Goal: Task Accomplishment & Management: Use online tool/utility

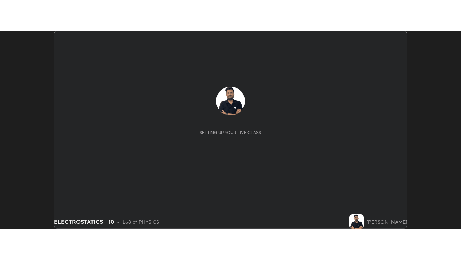
scroll to position [198, 461]
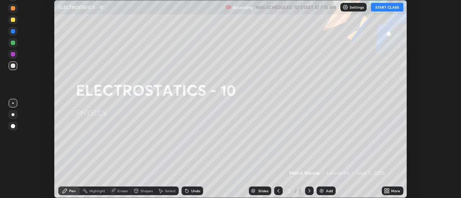
click at [390, 8] on button "START CLASS" at bounding box center [387, 7] width 32 height 9
click at [392, 192] on div "More" at bounding box center [395, 191] width 9 height 4
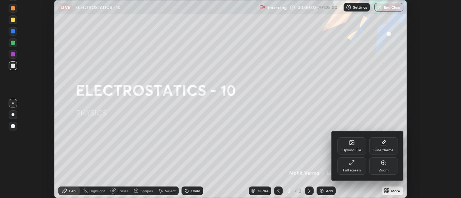
click at [355, 168] on div "Full screen" at bounding box center [352, 166] width 29 height 17
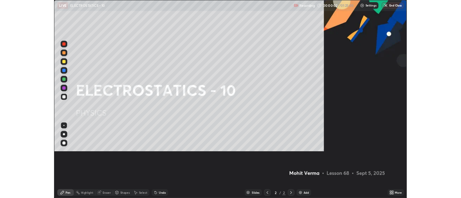
scroll to position [259, 461]
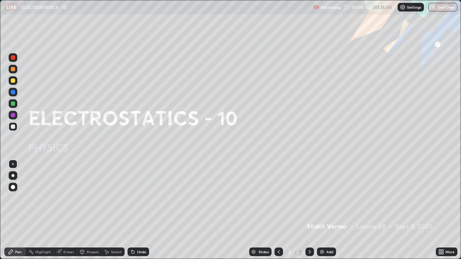
click at [331, 198] on div "Add" at bounding box center [329, 252] width 7 height 4
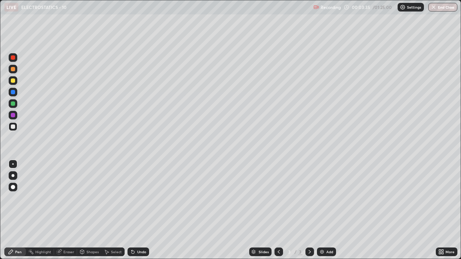
click at [138, 198] on div "Undo" at bounding box center [141, 252] width 9 height 4
click at [137, 198] on div "Undo" at bounding box center [139, 252] width 22 height 9
click at [138, 198] on div "Undo" at bounding box center [139, 252] width 22 height 9
click at [141, 198] on div "Undo" at bounding box center [139, 252] width 22 height 9
click at [327, 198] on div "Add" at bounding box center [326, 252] width 19 height 9
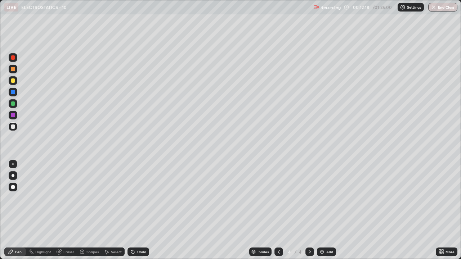
click at [325, 198] on div "Add" at bounding box center [326, 252] width 19 height 9
click at [275, 198] on div at bounding box center [279, 252] width 9 height 14
click at [183, 198] on div "Slides 4 / 5 Add" at bounding box center [292, 252] width 287 height 14
click at [181, 198] on div "Slides 4 / 5 Add" at bounding box center [292, 252] width 287 height 14
click at [309, 198] on icon at bounding box center [310, 252] width 6 height 6
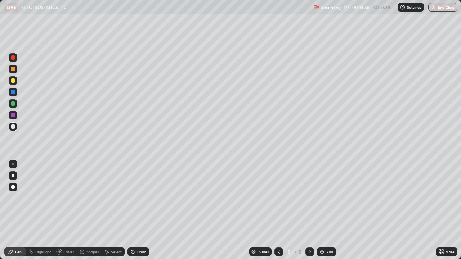
click at [65, 198] on div "Eraser" at bounding box center [68, 252] width 11 height 4
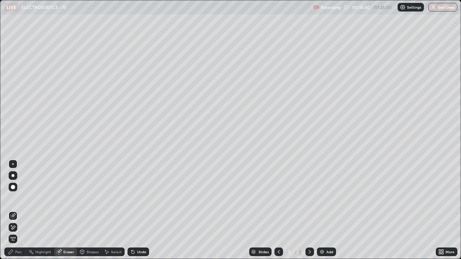
click at [18, 198] on div "Pen" at bounding box center [18, 252] width 6 height 4
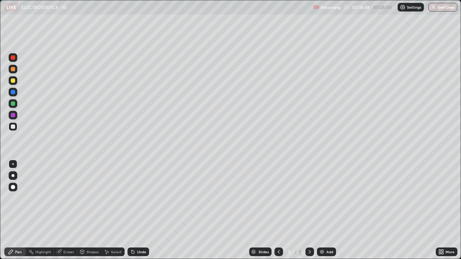
click at [69, 198] on div "Eraser" at bounding box center [68, 252] width 11 height 4
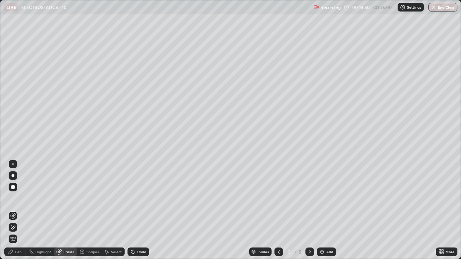
click at [16, 198] on div "Pen" at bounding box center [15, 252] width 22 height 9
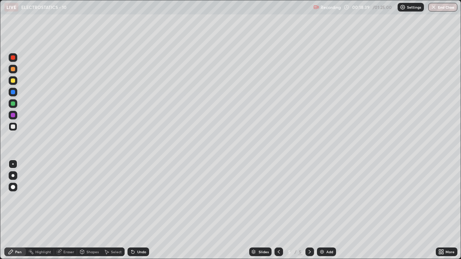
click at [328, 198] on div "Add" at bounding box center [329, 252] width 7 height 4
click at [140, 198] on div "Undo" at bounding box center [141, 252] width 9 height 4
click at [139, 198] on div "Undo" at bounding box center [141, 252] width 9 height 4
click at [322, 198] on img at bounding box center [322, 252] width 6 height 6
click at [139, 198] on div "Undo" at bounding box center [141, 252] width 9 height 4
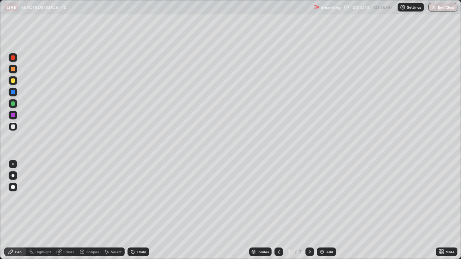
click at [141, 198] on div "Undo" at bounding box center [141, 252] width 9 height 4
click at [140, 198] on div "Undo" at bounding box center [141, 252] width 9 height 4
click at [329, 198] on div "Add" at bounding box center [326, 252] width 19 height 9
click at [143, 198] on div "Undo" at bounding box center [141, 252] width 9 height 4
click at [142, 198] on div "Undo" at bounding box center [141, 252] width 9 height 4
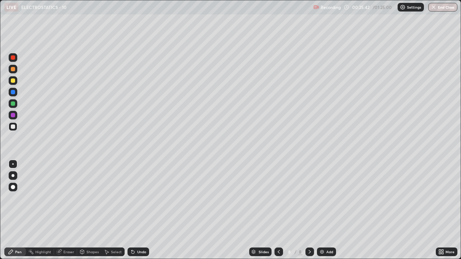
click at [142, 198] on div "Undo" at bounding box center [141, 252] width 9 height 4
click at [141, 198] on div "Undo" at bounding box center [139, 252] width 22 height 9
click at [142, 198] on div "Undo" at bounding box center [139, 252] width 22 height 9
click at [138, 198] on div "Undo" at bounding box center [139, 252] width 22 height 9
click at [140, 198] on div "Undo" at bounding box center [141, 252] width 9 height 4
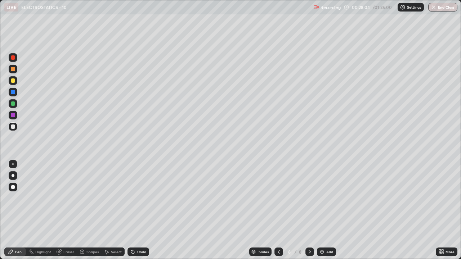
click at [10, 80] on div at bounding box center [13, 80] width 9 height 9
click at [16, 127] on div at bounding box center [13, 126] width 9 height 9
click at [327, 198] on div "Add" at bounding box center [329, 252] width 7 height 4
click at [137, 198] on div "Undo" at bounding box center [141, 252] width 9 height 4
click at [279, 198] on icon at bounding box center [279, 252] width 6 height 6
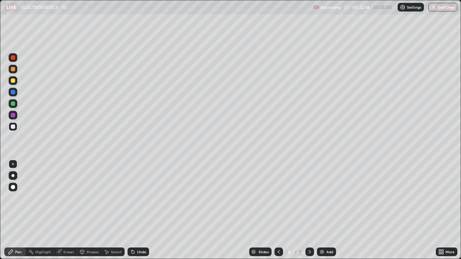
click at [308, 198] on icon at bounding box center [310, 252] width 6 height 6
click at [141, 198] on div "Undo" at bounding box center [141, 252] width 9 height 4
click at [278, 198] on icon at bounding box center [279, 252] width 6 height 6
click at [309, 198] on icon at bounding box center [310, 252] width 6 height 6
click at [378, 198] on div "Slides 9 / 9 Add" at bounding box center [292, 252] width 287 height 14
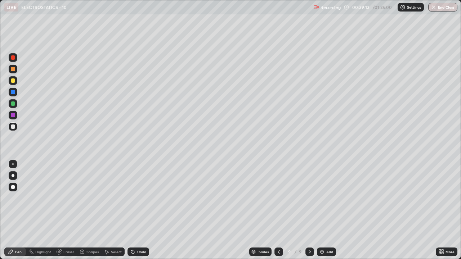
click at [326, 198] on div "Add" at bounding box center [329, 252] width 7 height 4
click at [0, 192] on div "Setting up your live class" at bounding box center [230, 129] width 461 height 259
click at [87, 198] on div "Shapes" at bounding box center [92, 252] width 12 height 4
click at [91, 198] on div "Shapes" at bounding box center [92, 252] width 12 height 4
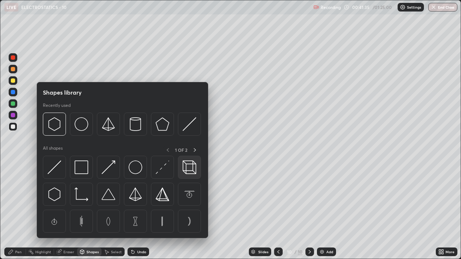
click at [189, 169] on img at bounding box center [190, 168] width 14 height 14
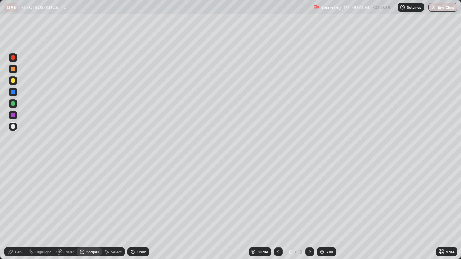
click at [13, 198] on icon at bounding box center [11, 252] width 6 height 6
click at [43, 198] on div "Highlight" at bounding box center [40, 252] width 28 height 9
click at [18, 198] on div "Pen" at bounding box center [18, 252] width 6 height 4
click at [59, 198] on icon at bounding box center [59, 252] width 5 height 5
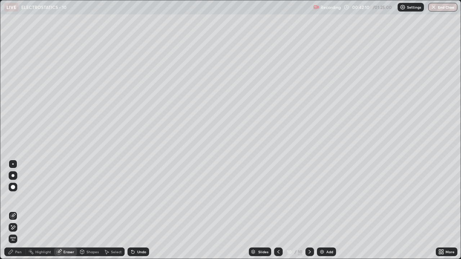
click at [43, 198] on div "Highlight" at bounding box center [43, 252] width 16 height 4
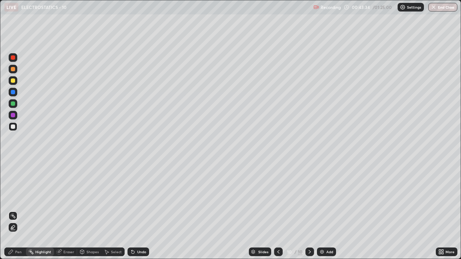
click at [329, 198] on div "Add" at bounding box center [329, 252] width 7 height 4
click at [16, 198] on div "Pen" at bounding box center [18, 252] width 6 height 4
click at [13, 81] on div at bounding box center [13, 81] width 4 height 4
click at [140, 198] on div "Undo" at bounding box center [139, 252] width 22 height 9
click at [142, 198] on div "Undo" at bounding box center [139, 252] width 22 height 9
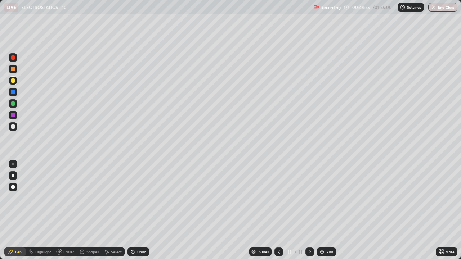
click at [67, 198] on div "Eraser" at bounding box center [68, 252] width 11 height 4
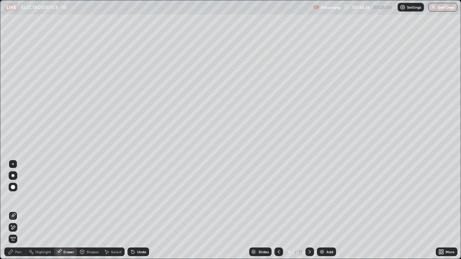
click at [14, 198] on icon at bounding box center [13, 228] width 6 height 6
click at [145, 198] on div "Undo" at bounding box center [139, 252] width 22 height 9
click at [17, 198] on div "Pen" at bounding box center [18, 252] width 6 height 4
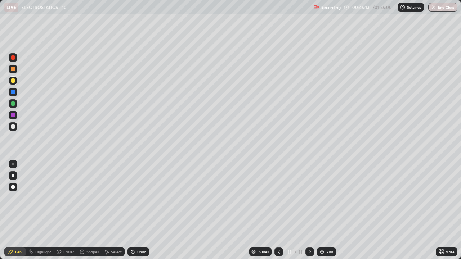
click at [13, 128] on div at bounding box center [13, 127] width 4 height 4
click at [67, 198] on div "Eraser" at bounding box center [68, 252] width 11 height 4
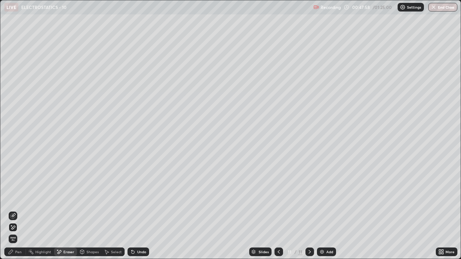
click at [136, 198] on div "Undo" at bounding box center [139, 252] width 22 height 9
click at [137, 198] on div "Undo" at bounding box center [141, 252] width 9 height 4
click at [138, 198] on div "Undo" at bounding box center [139, 252] width 22 height 9
click at [136, 198] on div "Undo" at bounding box center [139, 252] width 22 height 9
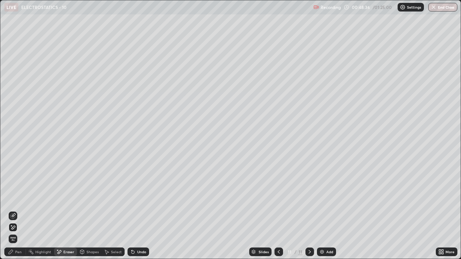
click at [16, 198] on div "Pen" at bounding box center [18, 252] width 6 height 4
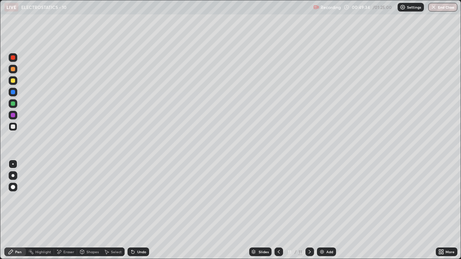
click at [132, 198] on icon at bounding box center [132, 252] width 3 height 3
click at [131, 198] on icon at bounding box center [131, 250] width 1 height 1
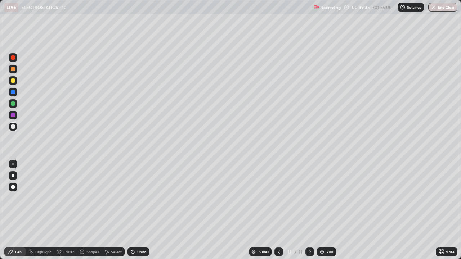
click at [131, 198] on icon at bounding box center [131, 250] width 1 height 1
click at [132, 198] on div "Undo" at bounding box center [139, 252] width 22 height 9
click at [133, 198] on div "Undo" at bounding box center [139, 252] width 22 height 9
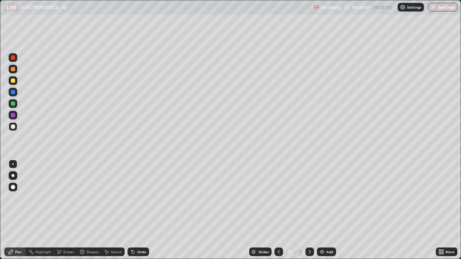
click at [131, 198] on div "Undo" at bounding box center [139, 252] width 22 height 9
click at [131, 198] on icon at bounding box center [133, 252] width 6 height 6
click at [68, 198] on div "Eraser" at bounding box center [68, 252] width 11 height 4
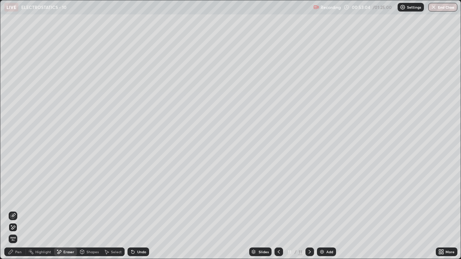
click at [19, 198] on div "Pen" at bounding box center [18, 252] width 6 height 4
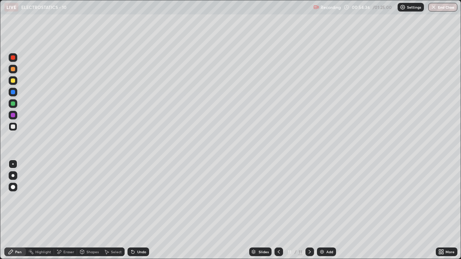
click at [329, 198] on div "Add" at bounding box center [329, 252] width 7 height 4
click at [331, 198] on div "Add" at bounding box center [329, 252] width 7 height 4
click at [137, 198] on div "Undo" at bounding box center [141, 252] width 9 height 4
click at [135, 198] on div "Undo" at bounding box center [139, 252] width 22 height 9
click at [134, 198] on icon at bounding box center [133, 252] width 6 height 6
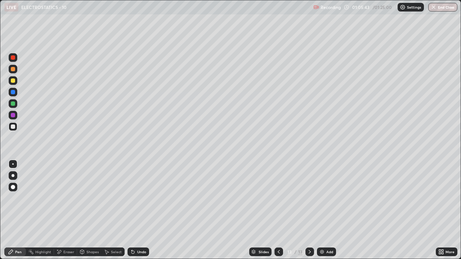
click at [14, 80] on div at bounding box center [13, 81] width 4 height 4
click at [59, 198] on icon at bounding box center [60, 252] width 4 height 4
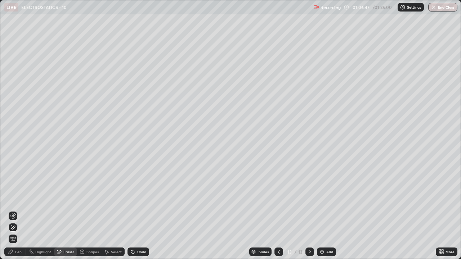
click at [14, 198] on div "Pen" at bounding box center [15, 252] width 22 height 9
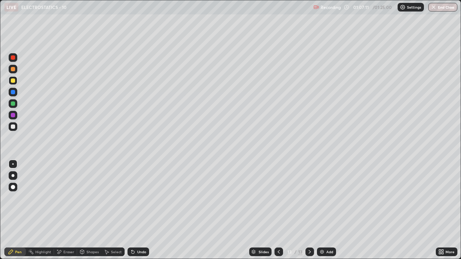
click at [322, 198] on img at bounding box center [322, 252] width 6 height 6
click at [137, 198] on div "Undo" at bounding box center [141, 252] width 9 height 4
click at [134, 198] on icon at bounding box center [133, 252] width 6 height 6
click at [135, 198] on div "Undo" at bounding box center [139, 252] width 22 height 9
click at [131, 198] on div "Undo" at bounding box center [139, 252] width 22 height 9
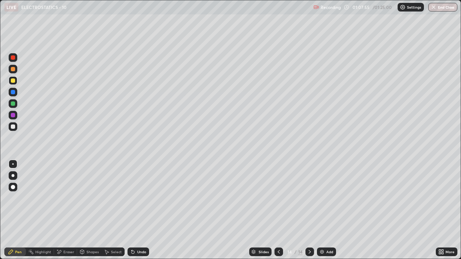
click at [132, 198] on div "Undo" at bounding box center [139, 252] width 22 height 9
click at [131, 198] on div "Undo" at bounding box center [139, 252] width 22 height 9
click at [67, 198] on div "Eraser" at bounding box center [68, 252] width 11 height 4
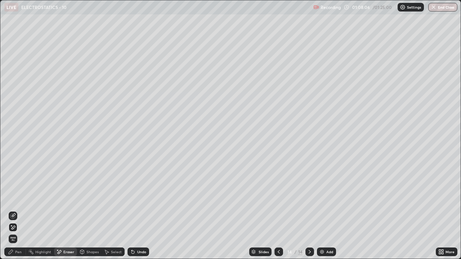
click at [17, 198] on div "Pen" at bounding box center [15, 252] width 22 height 9
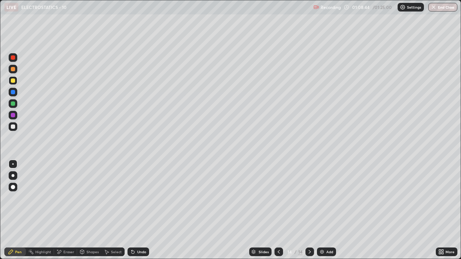
click at [14, 126] on div at bounding box center [13, 127] width 4 height 4
click at [428, 198] on div "Slides 14 / 14 Add" at bounding box center [292, 252] width 287 height 14
click at [60, 198] on div "Eraser" at bounding box center [65, 252] width 23 height 9
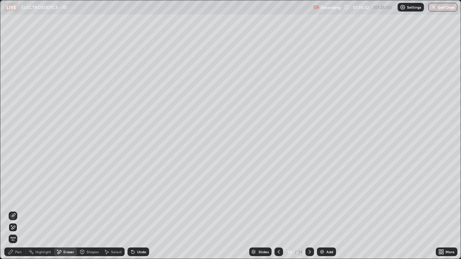
click at [6, 198] on div "Pen" at bounding box center [15, 252] width 22 height 9
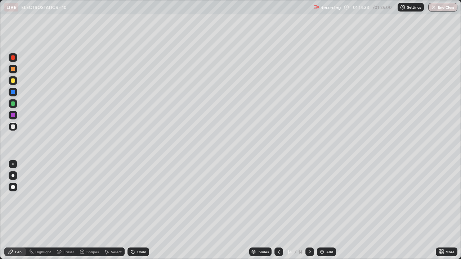
click at [13, 198] on icon at bounding box center [11, 252] width 6 height 6
click at [327, 198] on div "Add" at bounding box center [329, 252] width 7 height 4
click at [278, 198] on icon at bounding box center [279, 252] width 2 height 4
click at [309, 198] on icon at bounding box center [310, 252] width 6 height 6
click at [140, 198] on div "Undo" at bounding box center [141, 252] width 9 height 4
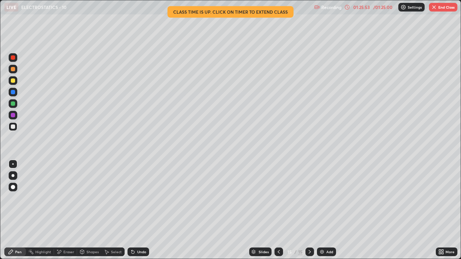
click at [278, 198] on icon at bounding box center [279, 252] width 2 height 4
click at [279, 198] on icon at bounding box center [279, 252] width 6 height 6
click at [417, 198] on div "Slides 13 / 15 Add" at bounding box center [292, 252] width 287 height 14
click at [278, 198] on icon at bounding box center [279, 252] width 6 height 6
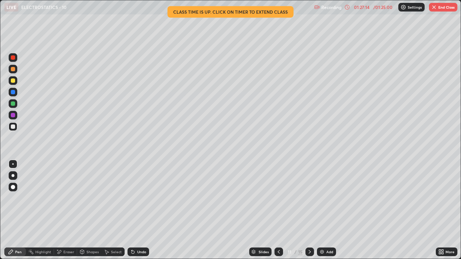
click at [282, 198] on div at bounding box center [279, 252] width 9 height 14
click at [277, 198] on icon at bounding box center [279, 252] width 6 height 6
click at [278, 198] on icon at bounding box center [279, 252] width 6 height 6
click at [278, 198] on icon at bounding box center [279, 252] width 2 height 4
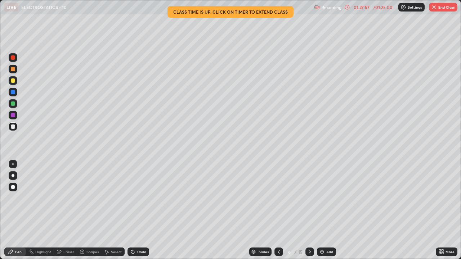
click at [278, 198] on icon at bounding box center [279, 252] width 6 height 6
click at [278, 198] on icon at bounding box center [279, 252] width 2 height 4
click at [278, 198] on icon at bounding box center [279, 252] width 6 height 6
click at [437, 8] on img "button" at bounding box center [434, 7] width 6 height 6
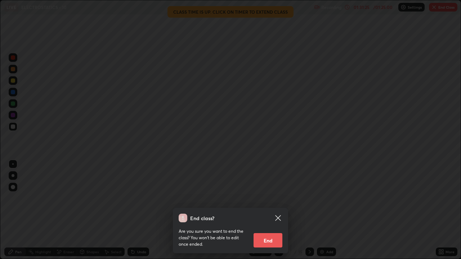
click at [268, 198] on button "End" at bounding box center [268, 240] width 29 height 14
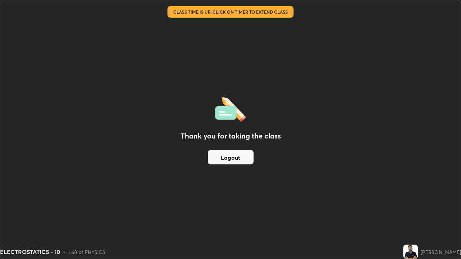
click at [237, 160] on button "Logout" at bounding box center [231, 157] width 46 height 14
click at [238, 160] on button "Logout" at bounding box center [231, 157] width 46 height 14
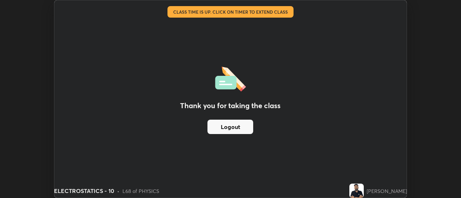
scroll to position [35826, 35563]
